Goal: Download file/media

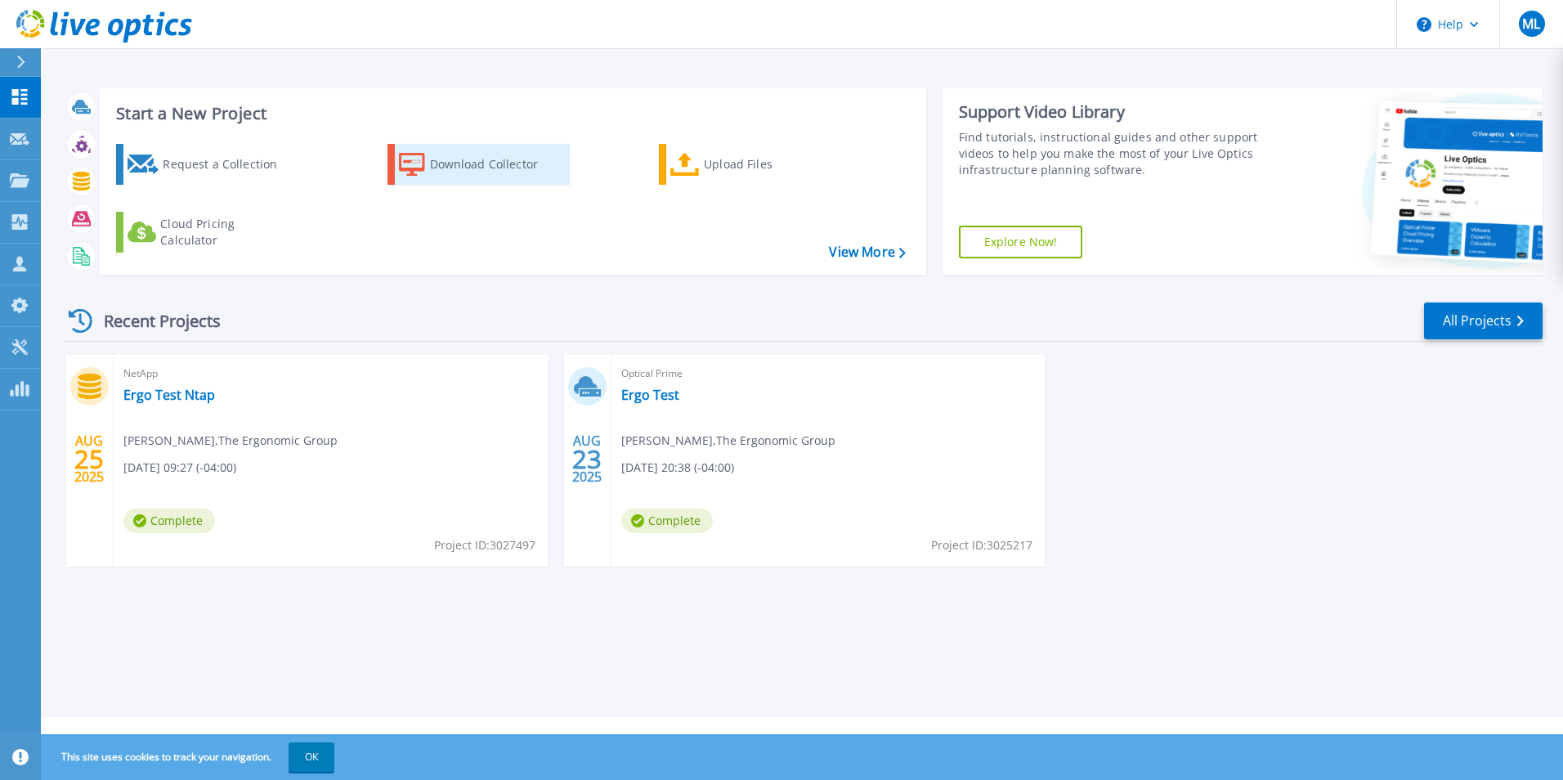
click at [451, 165] on div "Download Collector" at bounding box center [495, 164] width 131 height 33
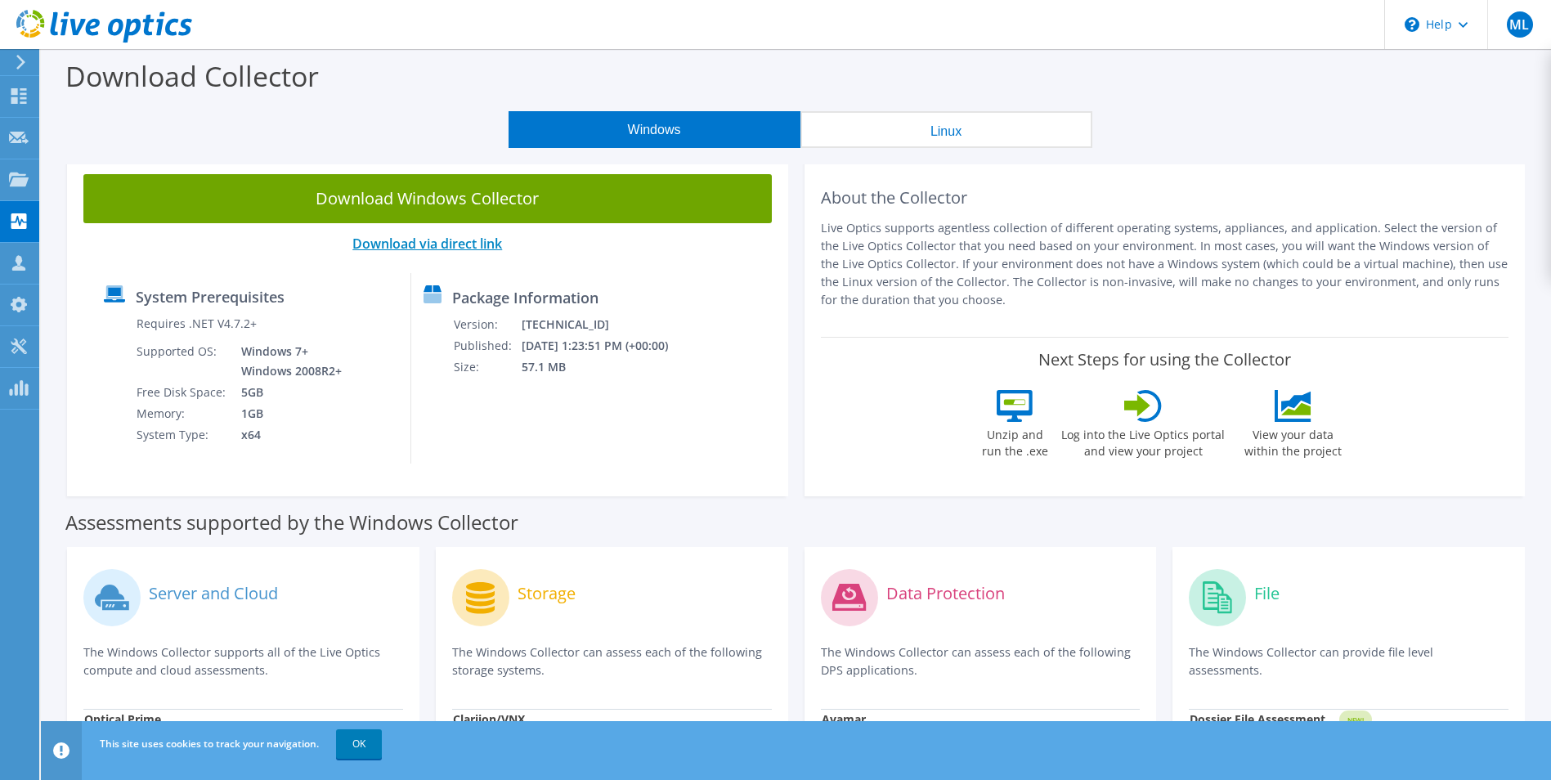
click at [384, 240] on link "Download via direct link" at bounding box center [427, 244] width 150 height 18
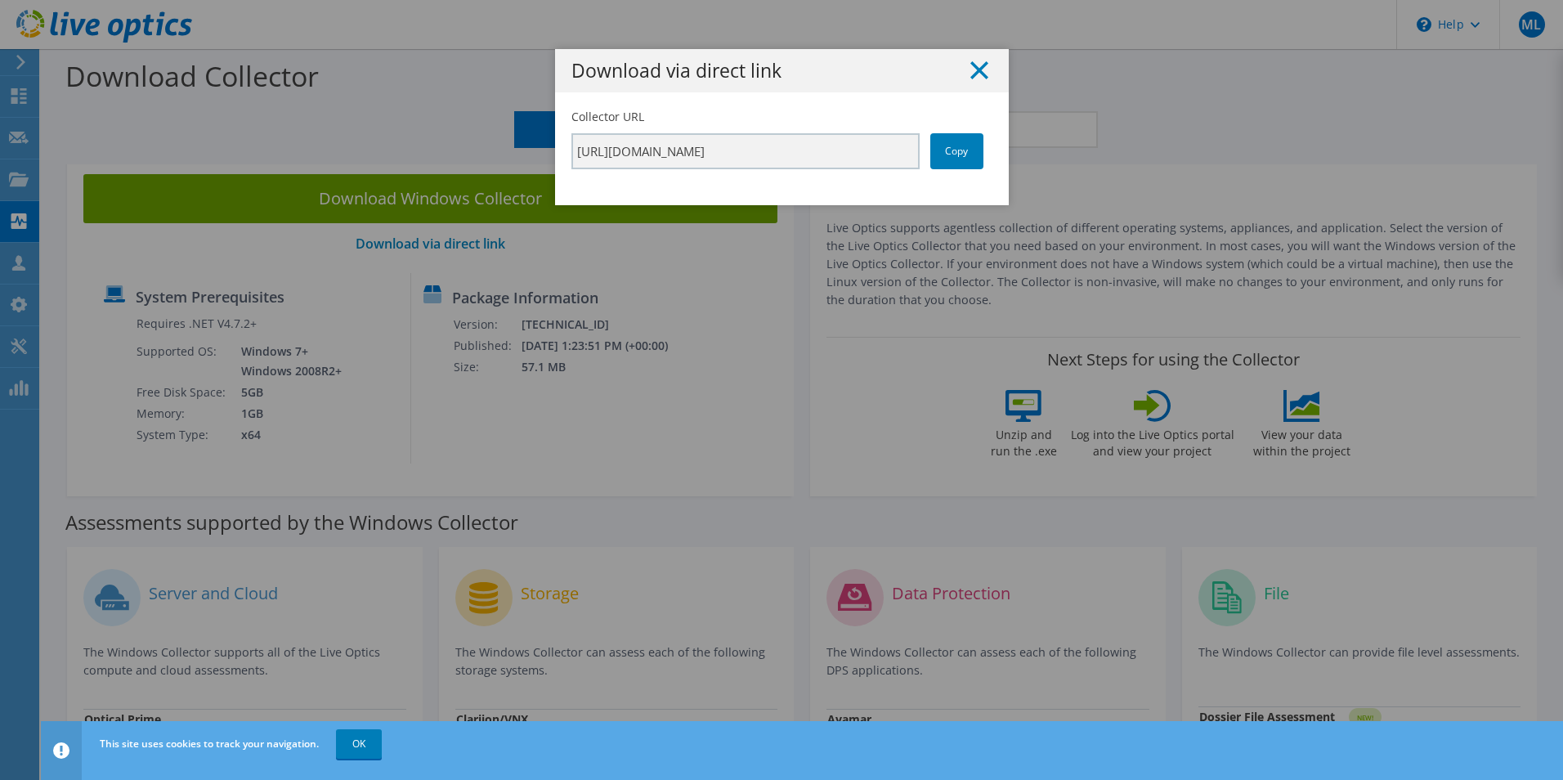
click at [979, 69] on icon at bounding box center [979, 70] width 18 height 18
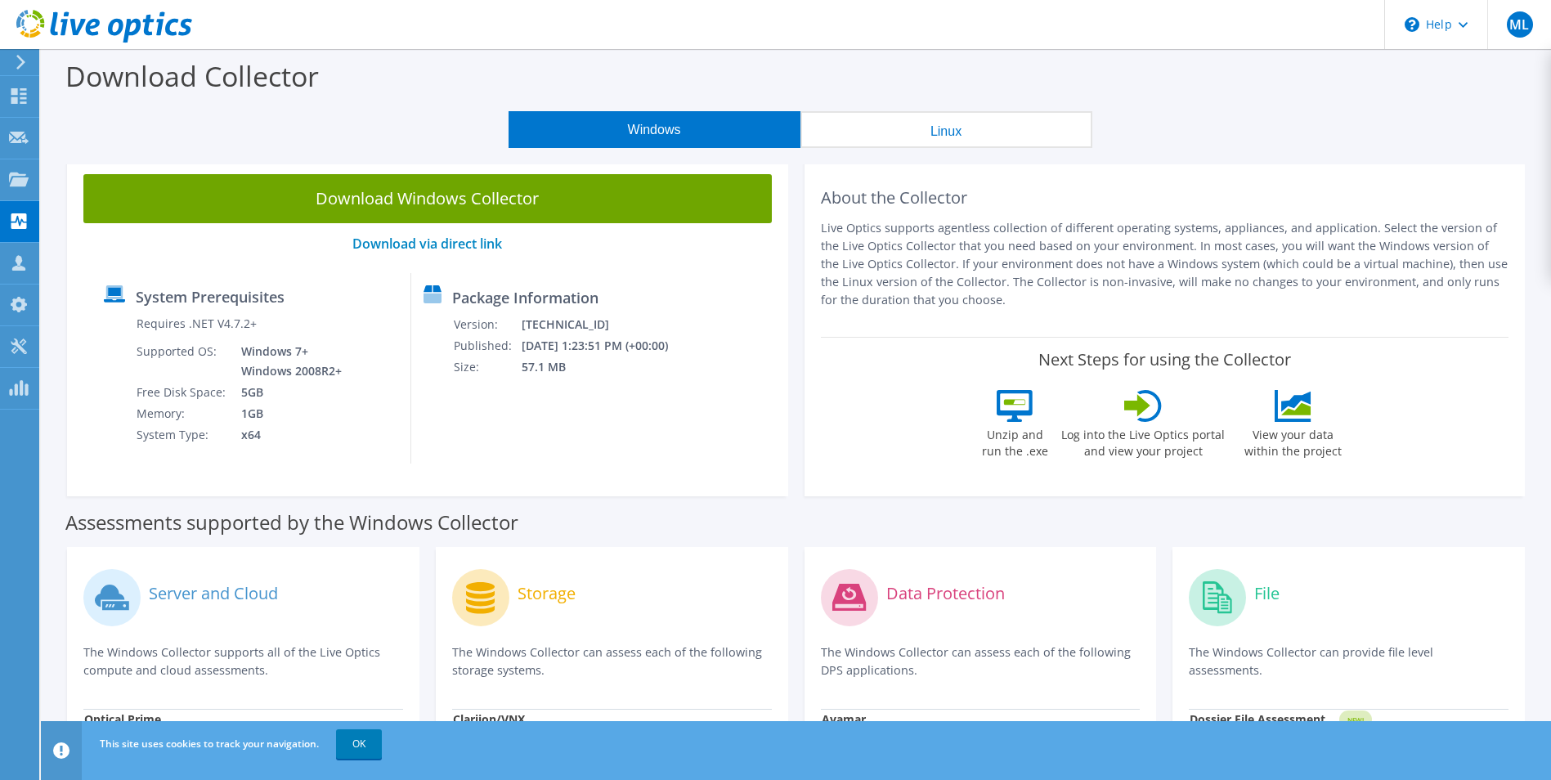
click at [470, 195] on link "Download Windows Collector" at bounding box center [427, 198] width 688 height 49
